Goal: Check status: Check status

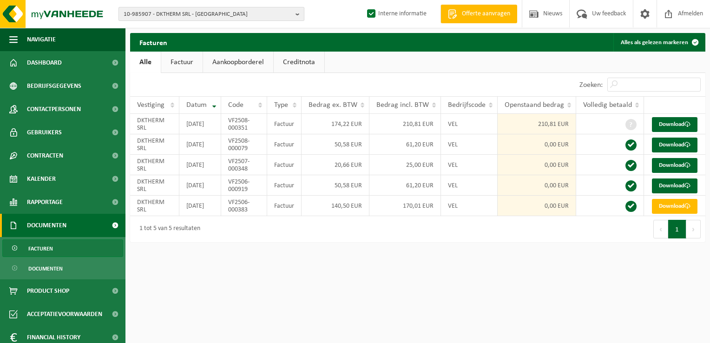
click at [202, 17] on span "10-985907 - DKTHERM SRL - [GEOGRAPHIC_DATA]" at bounding box center [208, 14] width 168 height 14
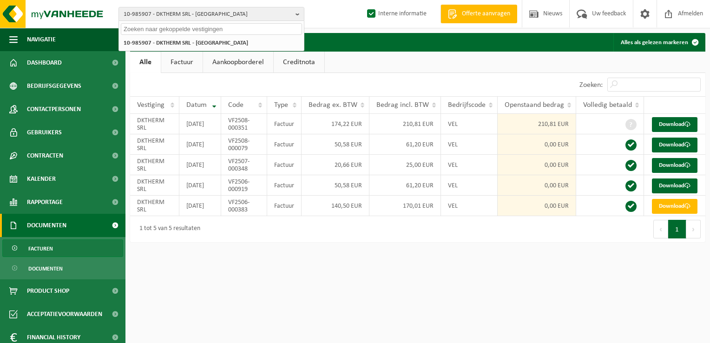
click at [184, 27] on input "text" at bounding box center [211, 29] width 181 height 12
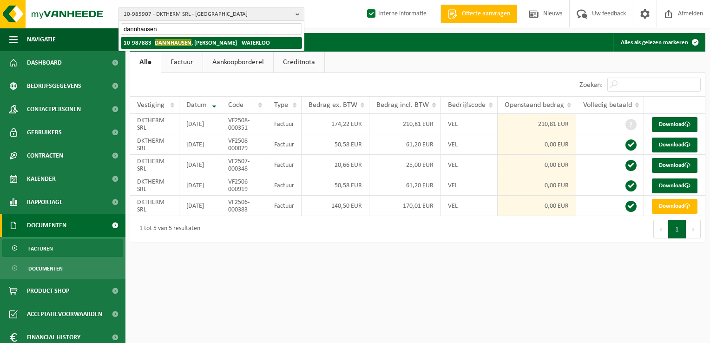
type input "dannhausen"
click at [179, 43] on span "DANNHAUSEN" at bounding box center [173, 42] width 37 height 7
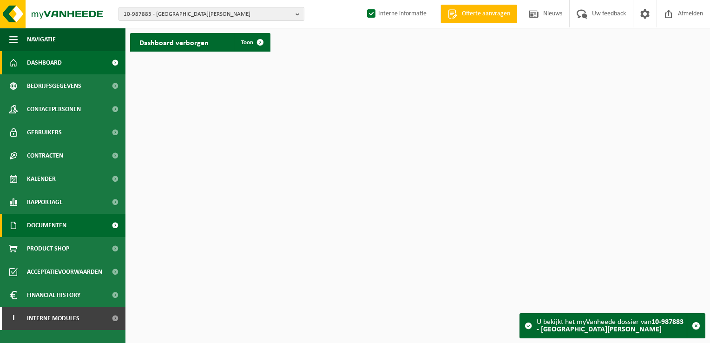
click at [56, 225] on span "Documenten" at bounding box center [47, 225] width 40 height 23
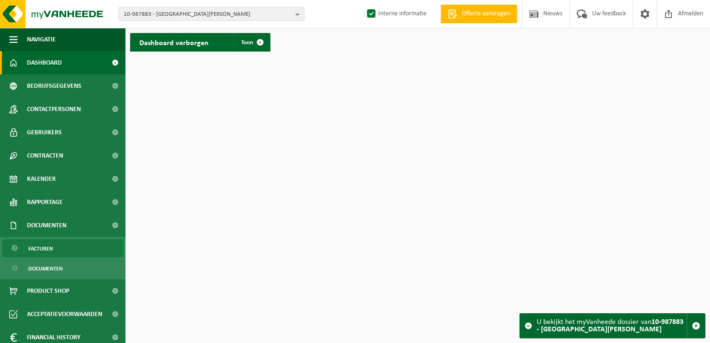
click at [41, 247] on span "Facturen" at bounding box center [40, 249] width 25 height 18
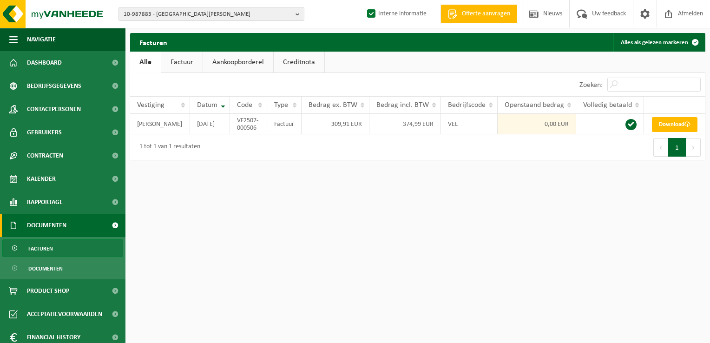
click at [197, 66] on link "Factuur" at bounding box center [181, 62] width 41 height 21
click at [244, 64] on link "Aankoopborderel" at bounding box center [239, 62] width 70 height 21
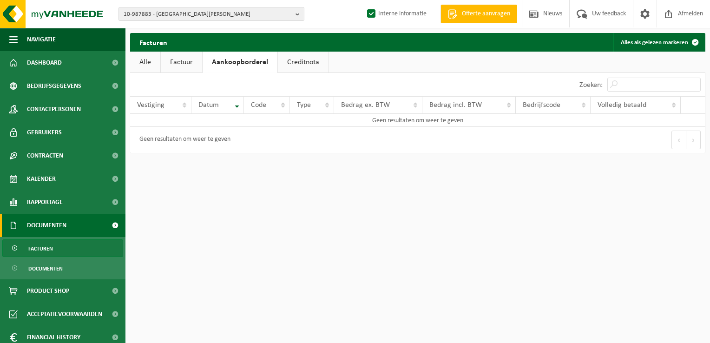
click at [151, 60] on link "Alle" at bounding box center [145, 62] width 30 height 21
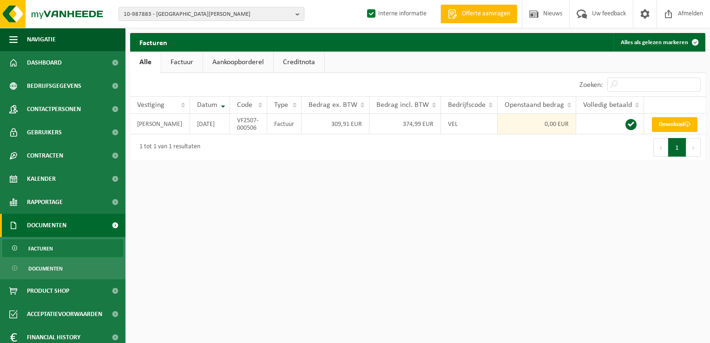
click at [198, 59] on link "Factuur" at bounding box center [181, 62] width 41 height 21
